Goal: Information Seeking & Learning: Learn about a topic

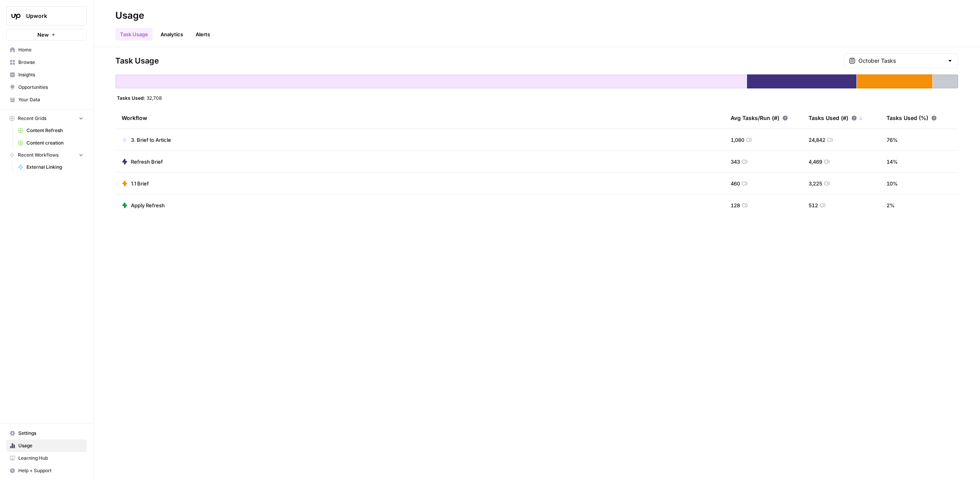
click at [175, 36] on link "Analytics" at bounding box center [172, 34] width 32 height 12
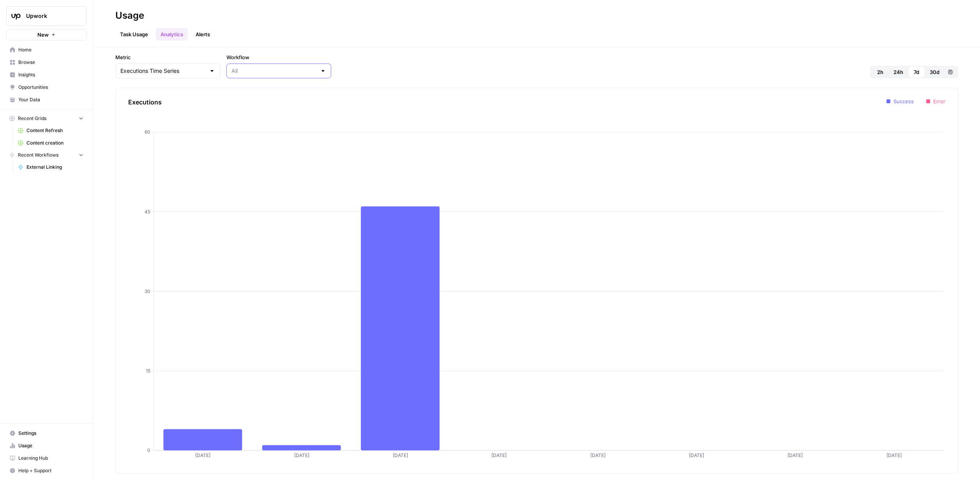
click at [252, 69] on input "Workflow" at bounding box center [274, 71] width 85 height 8
type input "All"
click at [167, 75] on div "Executions Time Series" at bounding box center [167, 71] width 105 height 15
click at [167, 113] on span "Tasks Time Series" at bounding box center [156, 112] width 68 height 8
type input "Tasks Time Series"
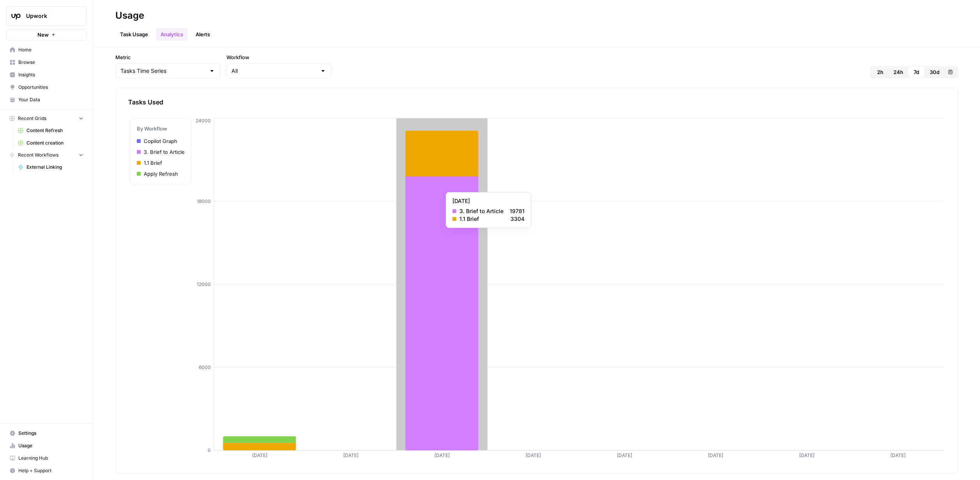
click at [422, 188] on icon at bounding box center [441, 314] width 73 height 274
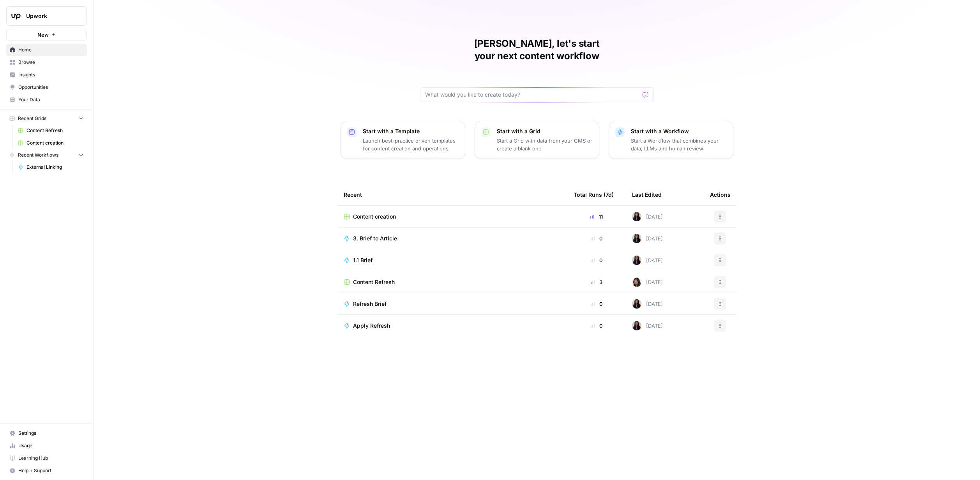
click at [55, 12] on span "Upwork" at bounding box center [49, 16] width 47 height 8
click at [55, 73] on span "September Cohort" at bounding box center [75, 71] width 103 height 8
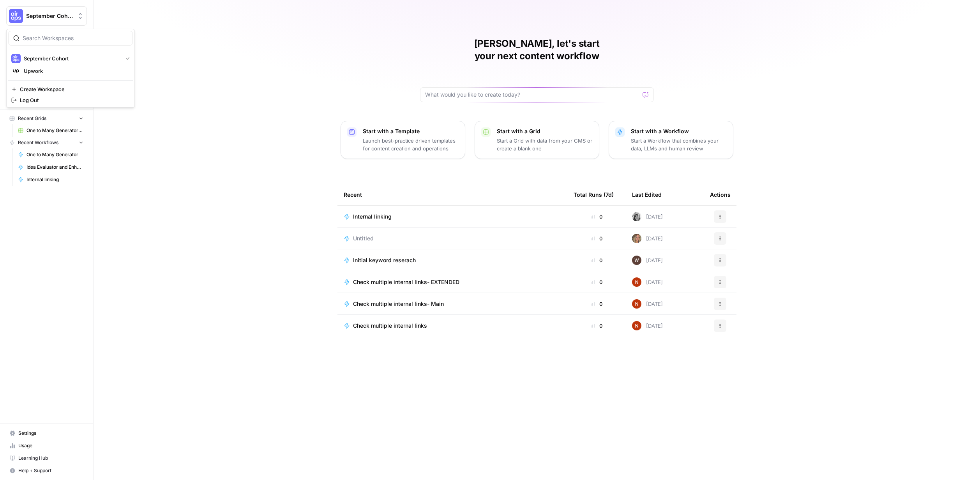
click at [57, 11] on button "September Cohort" at bounding box center [46, 15] width 81 height 19
click at [55, 57] on span "September Cohort" at bounding box center [72, 59] width 96 height 8
drag, startPoint x: 0, startPoint y: 0, endPoint x: 63, endPoint y: 18, distance: 65.7
click at [63, 18] on span "September Cohort" at bounding box center [49, 16] width 47 height 8
click at [55, 70] on span "Upwork" at bounding box center [75, 71] width 103 height 8
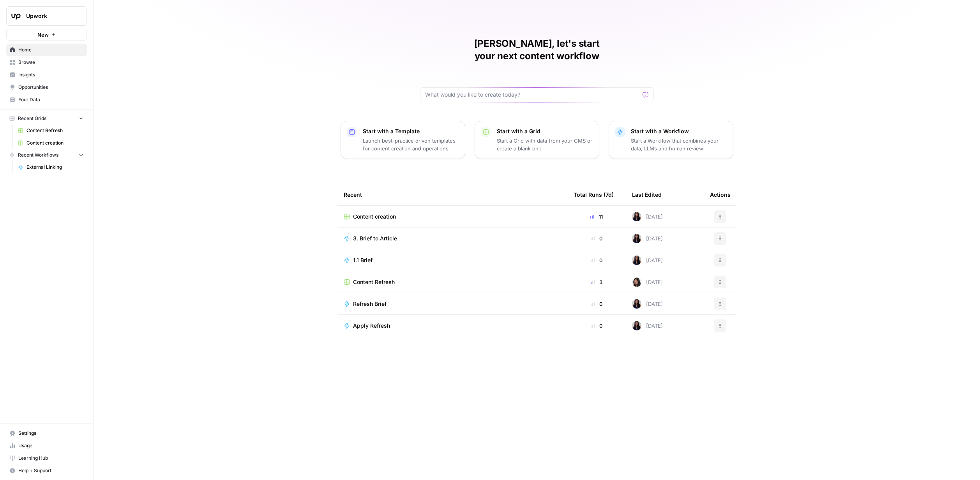
click at [495, 213] on div "Content creation" at bounding box center [453, 217] width 218 height 8
click at [54, 99] on span "Your Data" at bounding box center [50, 99] width 65 height 7
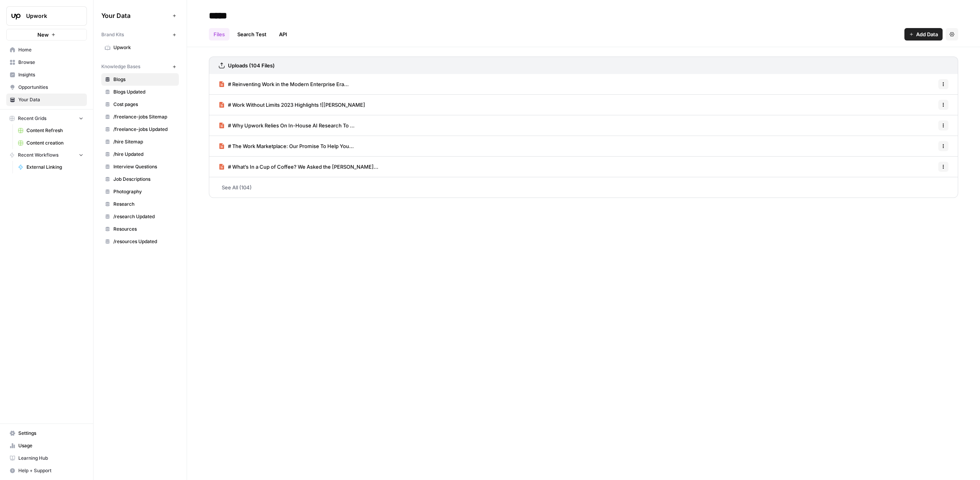
click at [134, 205] on span "Research" at bounding box center [144, 204] width 62 height 7
click at [144, 218] on span "/research Updated" at bounding box center [144, 216] width 62 height 7
click at [146, 203] on span "Research" at bounding box center [144, 204] width 62 height 7
click at [144, 218] on span "/research Updated" at bounding box center [144, 216] width 62 height 7
click at [40, 170] on span "External Linking" at bounding box center [55, 167] width 57 height 7
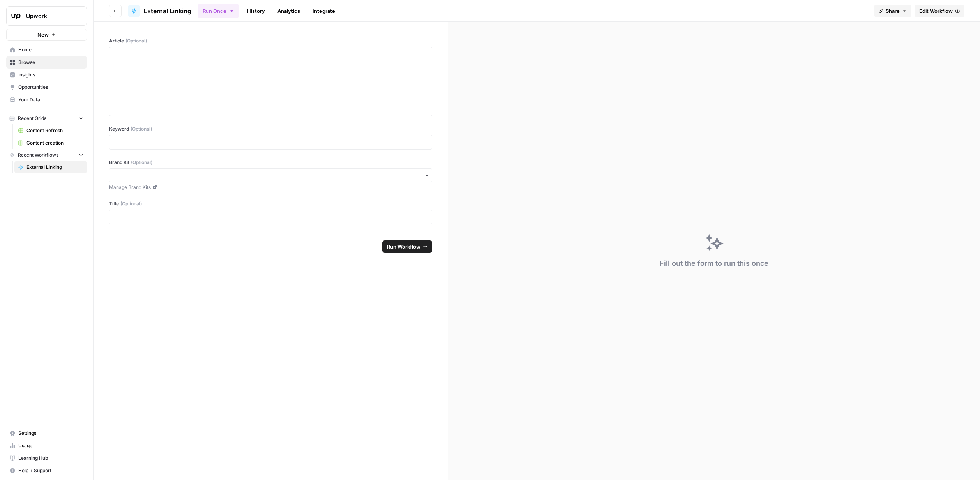
click at [40, 445] on span "Usage" at bounding box center [50, 445] width 65 height 7
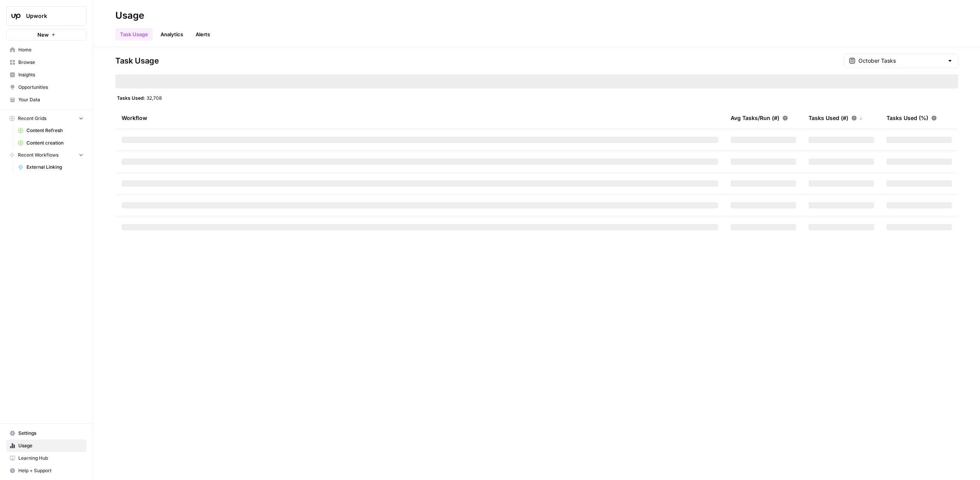
type input "October Tasks"
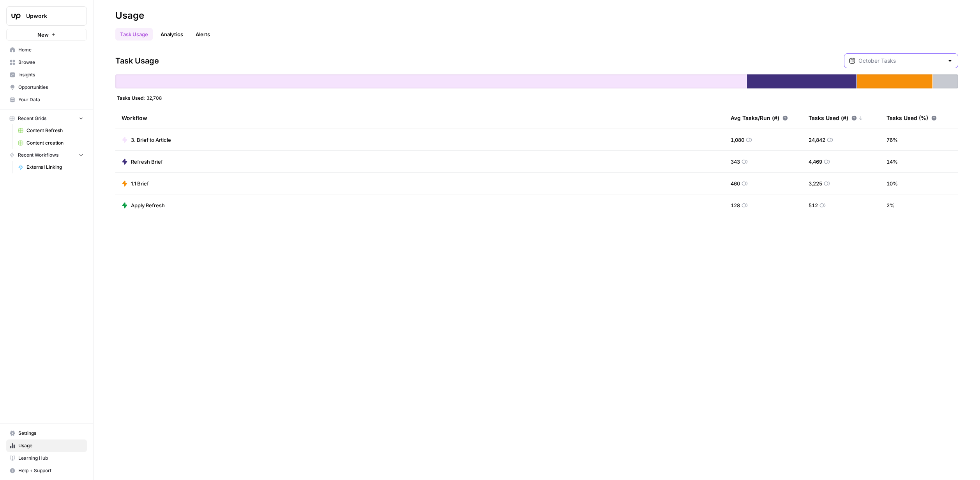
click at [886, 59] on input "text" at bounding box center [901, 61] width 85 height 8
click at [901, 99] on span "September Tasks" at bounding box center [910, 98] width 77 height 8
type input "September Tasks"
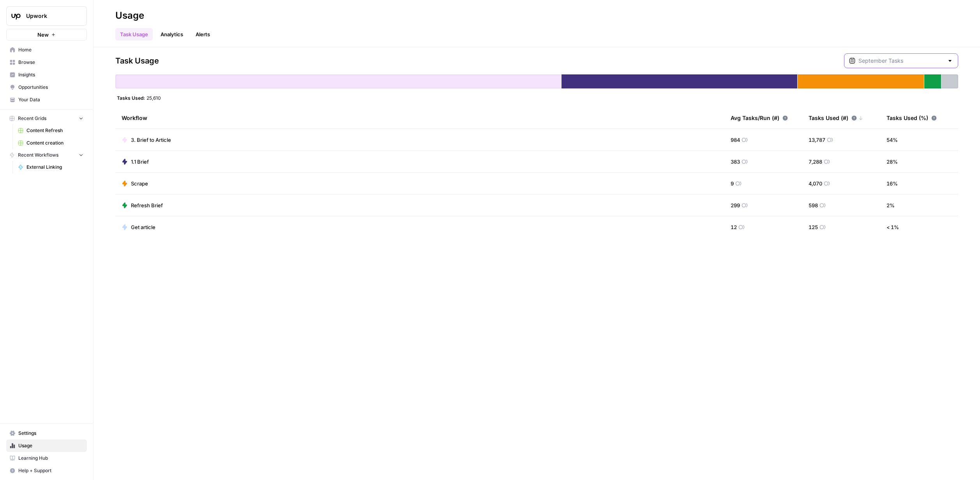
click at [929, 64] on input "text" at bounding box center [901, 61] width 85 height 8
click at [912, 127] on div "Aug 1, 2025 3 pm - Sep 1, 2025 3 am" at bounding box center [912, 123] width 80 height 7
type input "August Tasks"
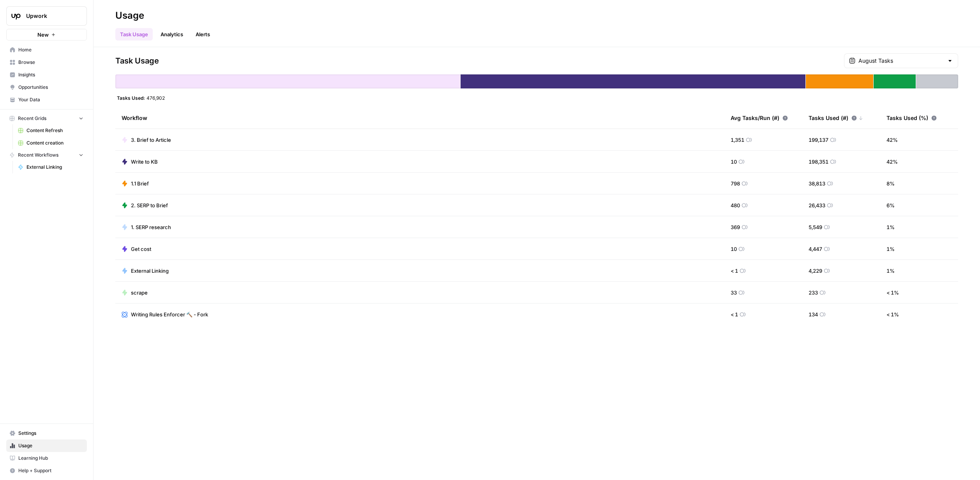
click at [42, 430] on span "Settings" at bounding box center [50, 433] width 65 height 7
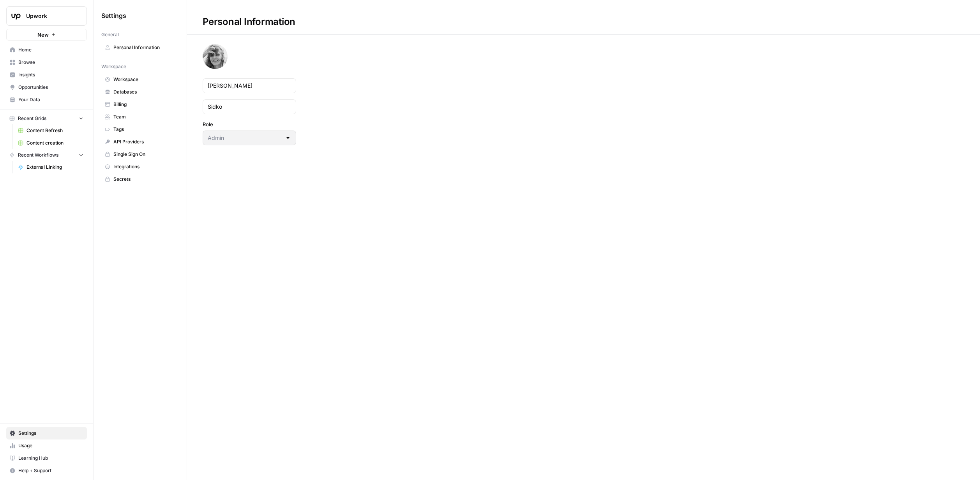
click at [265, 224] on div "Personal Information Anastasia Sidko Role Admin" at bounding box center [583, 240] width 793 height 480
click at [14, 243] on div "Upwork New Home Browse Insights Opportunities Your Data Recent Grids Content Re…" at bounding box center [46, 240] width 93 height 480
click at [36, 47] on span "Home" at bounding box center [50, 49] width 65 height 7
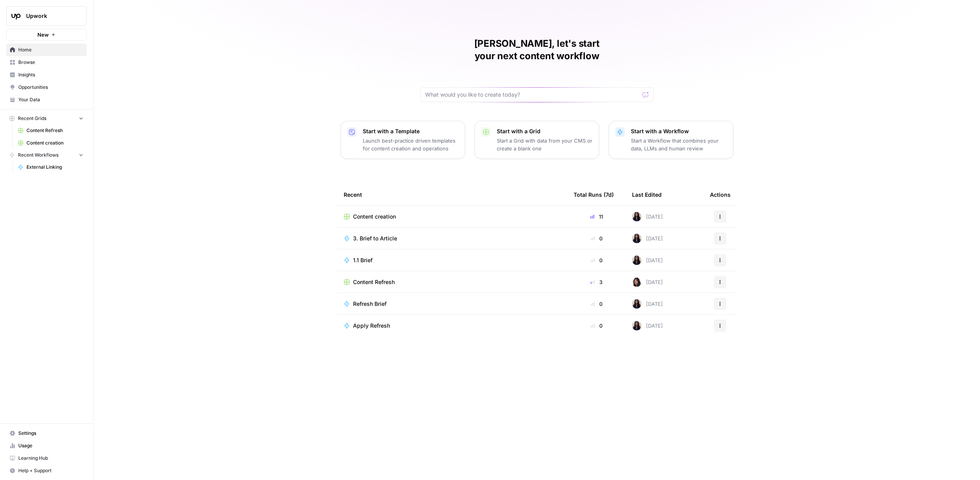
click at [60, 101] on span "Your Data" at bounding box center [50, 99] width 65 height 7
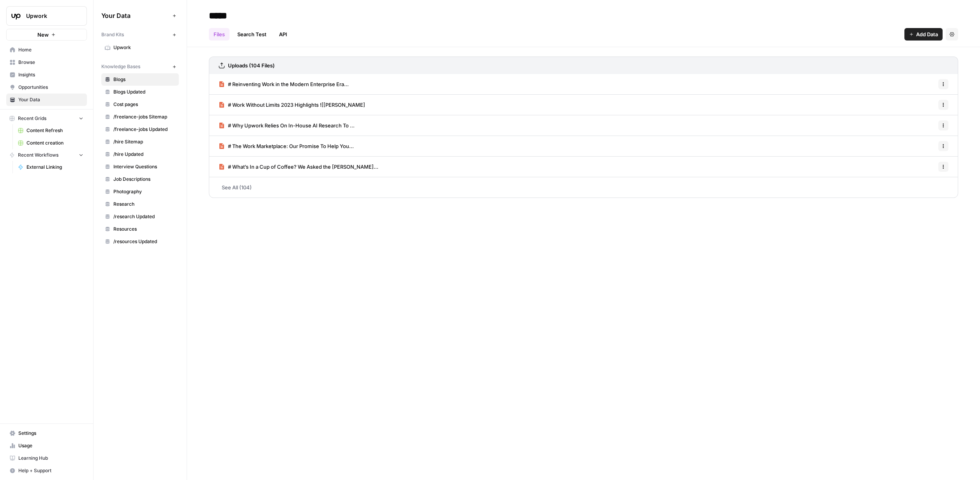
click at [49, 87] on span "Opportunities" at bounding box center [50, 87] width 65 height 7
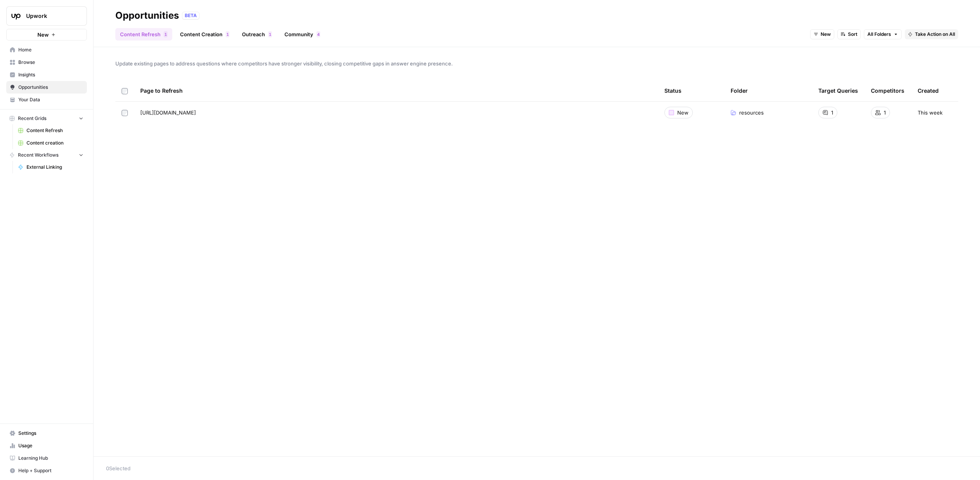
click at [50, 76] on span "Insights" at bounding box center [50, 74] width 65 height 7
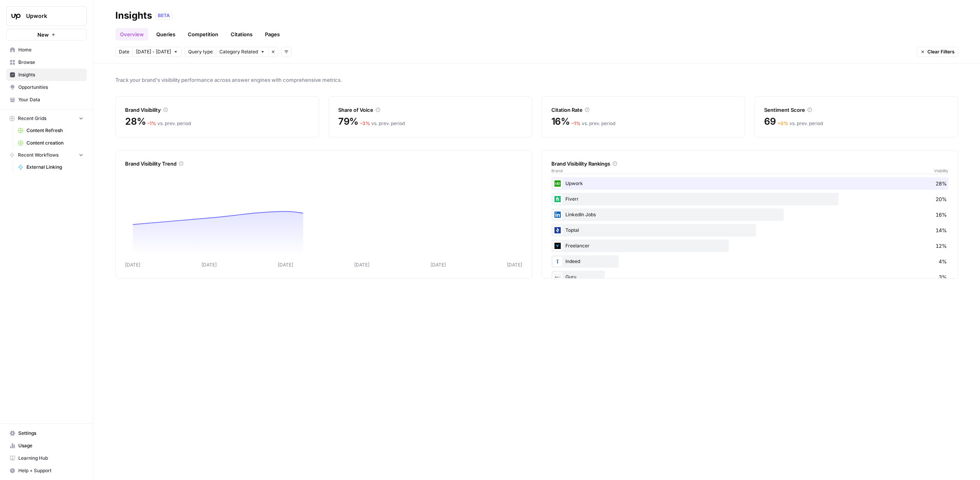
click at [51, 65] on span "Browse" at bounding box center [50, 62] width 65 height 7
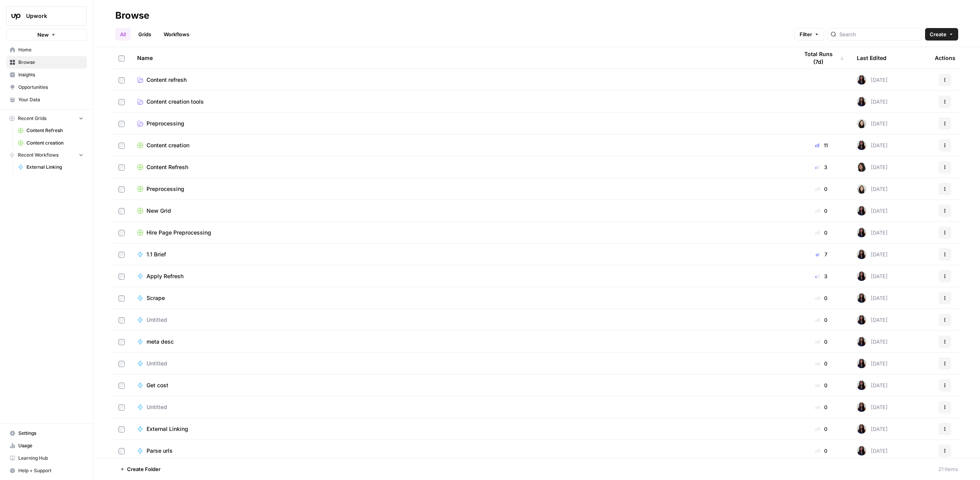
click at [835, 62] on div "Total Runs (7d)" at bounding box center [822, 57] width 46 height 21
click at [834, 63] on div "Total Runs (7d)" at bounding box center [822, 57] width 46 height 21
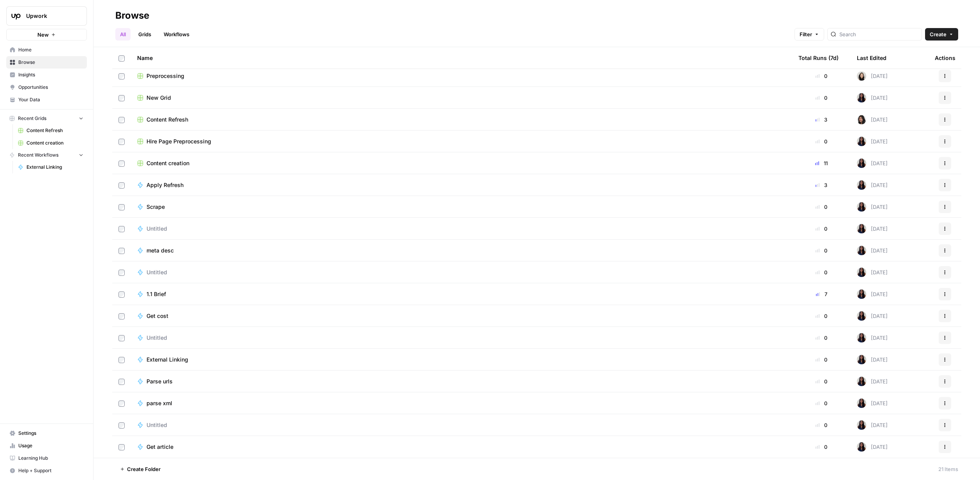
click at [46, 438] on link "Settings" at bounding box center [46, 433] width 81 height 12
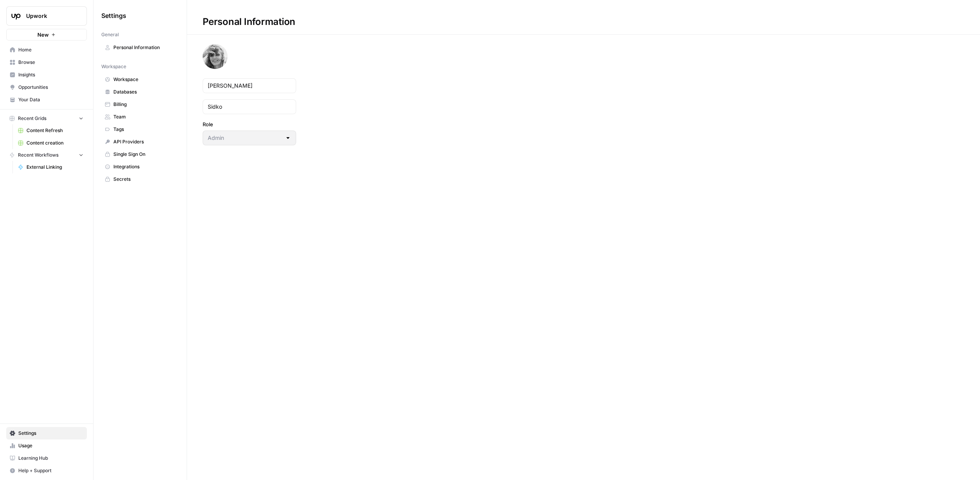
click at [45, 445] on span "Usage" at bounding box center [50, 445] width 65 height 7
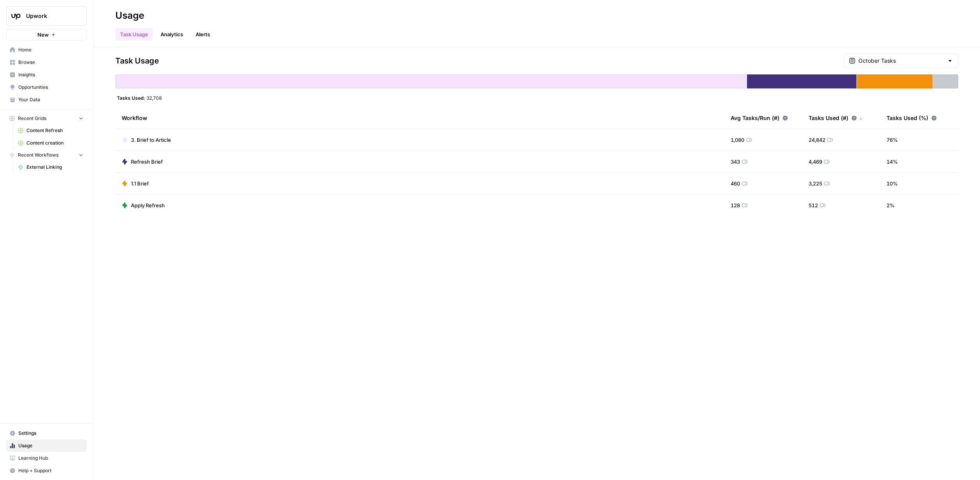
click at [787, 118] on th "Avg Tasks/Run (#)" at bounding box center [764, 117] width 78 height 21
click at [787, 118] on icon at bounding box center [785, 117] width 5 height 5
click at [174, 35] on link "Analytics" at bounding box center [172, 34] width 32 height 12
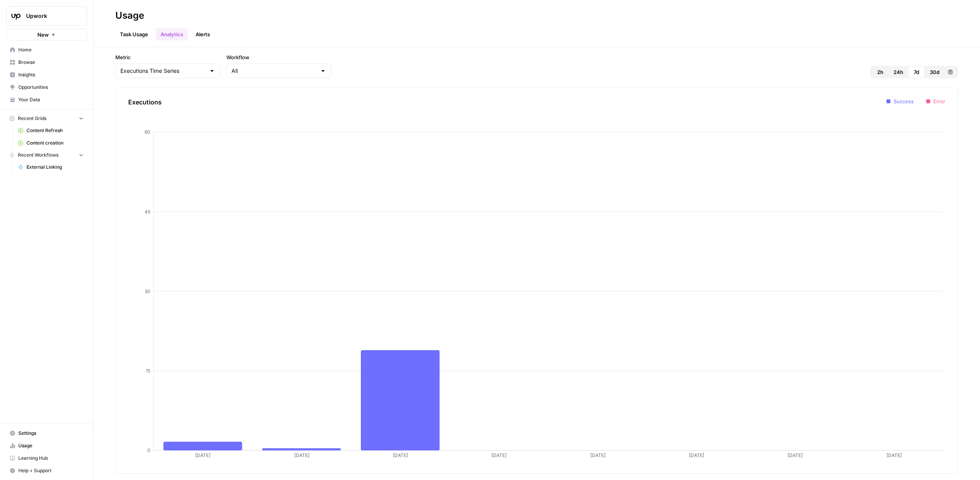
click at [199, 35] on link "Alerts" at bounding box center [203, 34] width 24 height 12
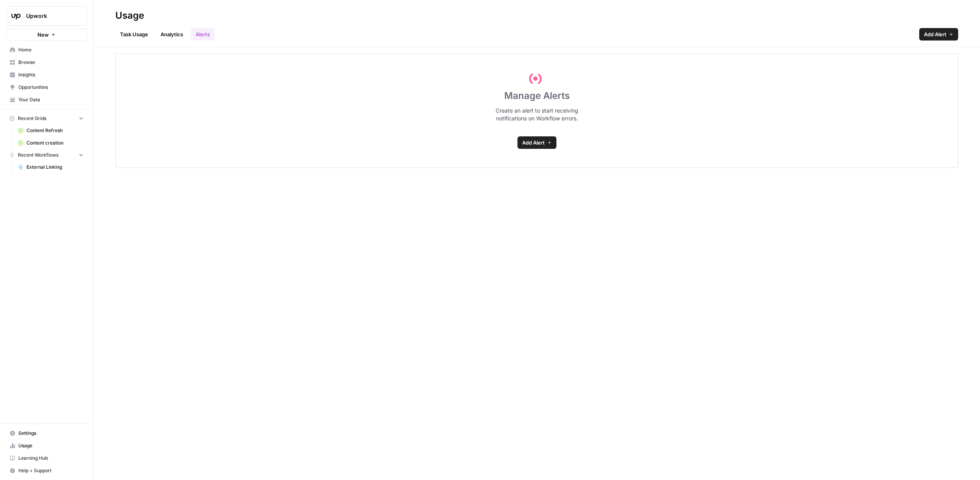
click at [166, 34] on link "Analytics" at bounding box center [172, 34] width 32 height 12
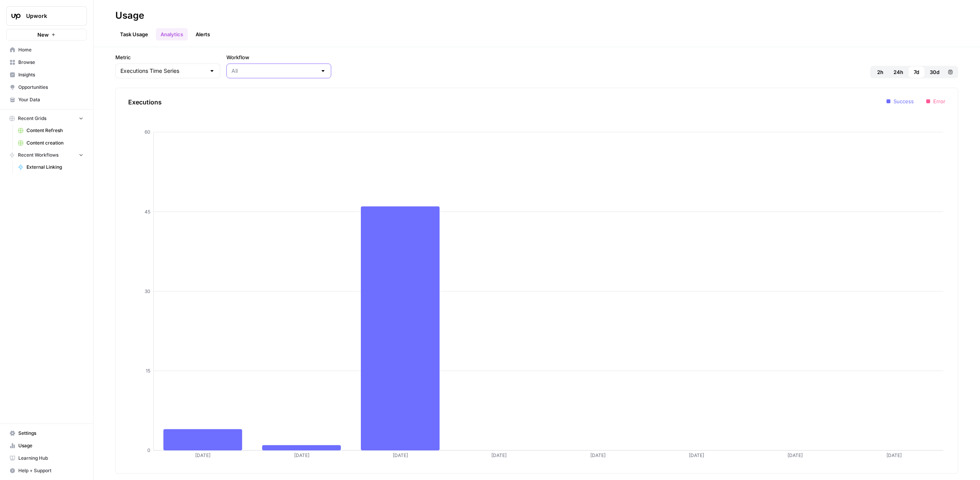
click at [258, 74] on input "Workflow" at bounding box center [274, 71] width 85 height 8
click at [254, 165] on span "Get cost" at bounding box center [246, 167] width 68 height 8
type input "Get cost"
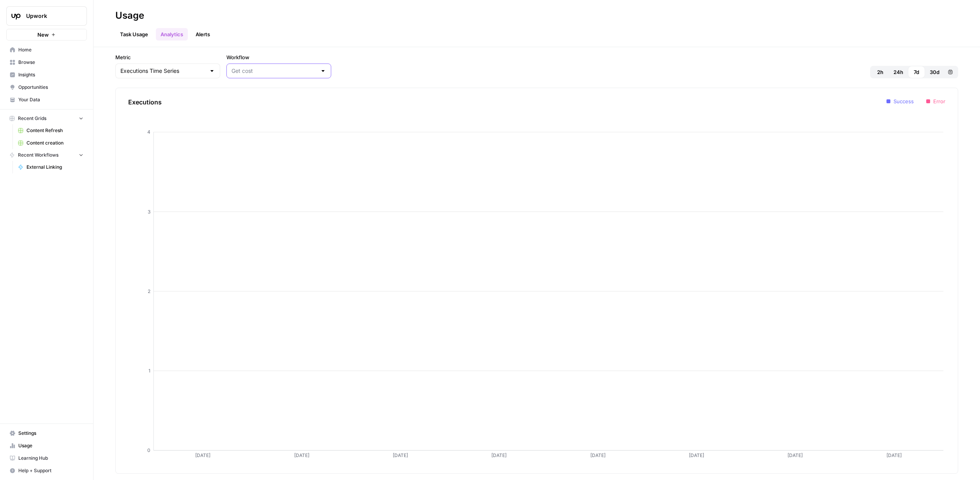
click at [238, 74] on input "Workflow" at bounding box center [274, 71] width 85 height 8
click at [242, 174] on span "3. Brief to Article" at bounding box center [246, 178] width 68 height 8
type input "3. Brief to Article"
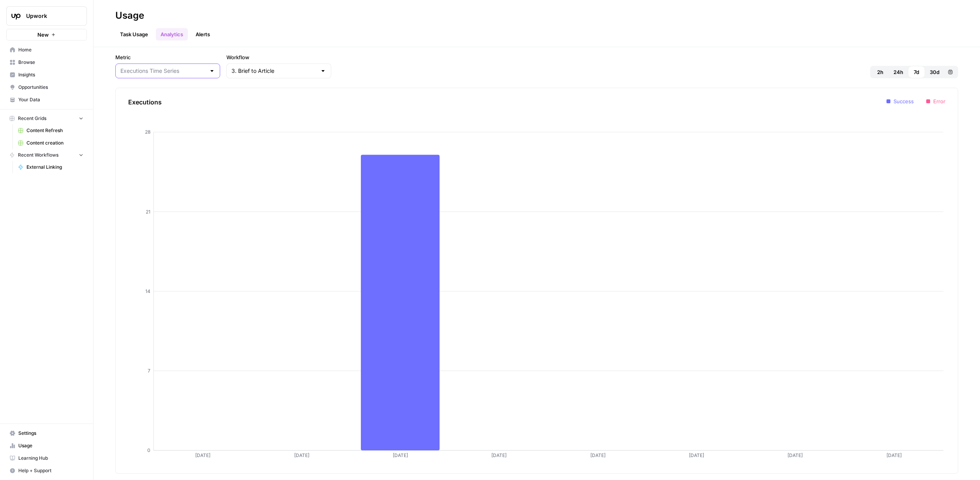
click at [184, 69] on input "Metric" at bounding box center [162, 71] width 85 height 8
click at [179, 107] on button "Tasks Time Series" at bounding box center [157, 112] width 77 height 11
type input "Tasks Time Series"
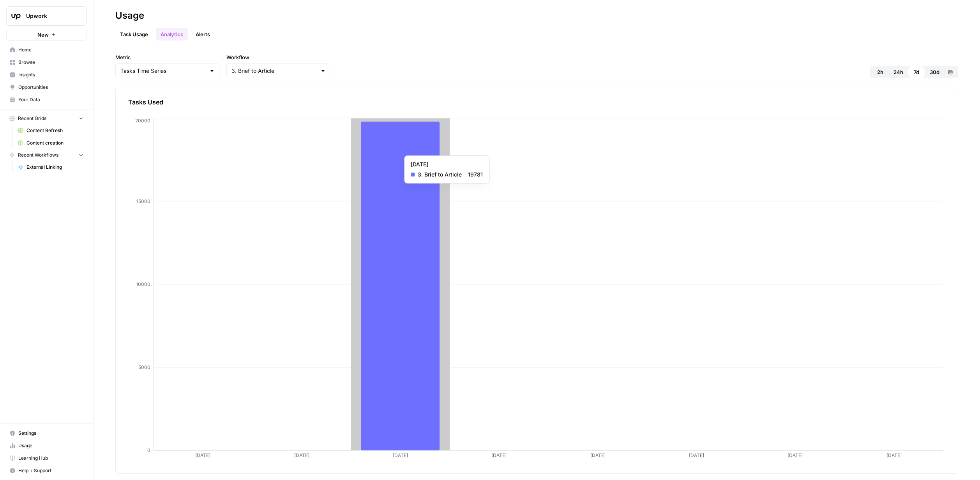
click at [393, 152] on icon at bounding box center [400, 286] width 79 height 329
